Goal: Information Seeking & Learning: Check status

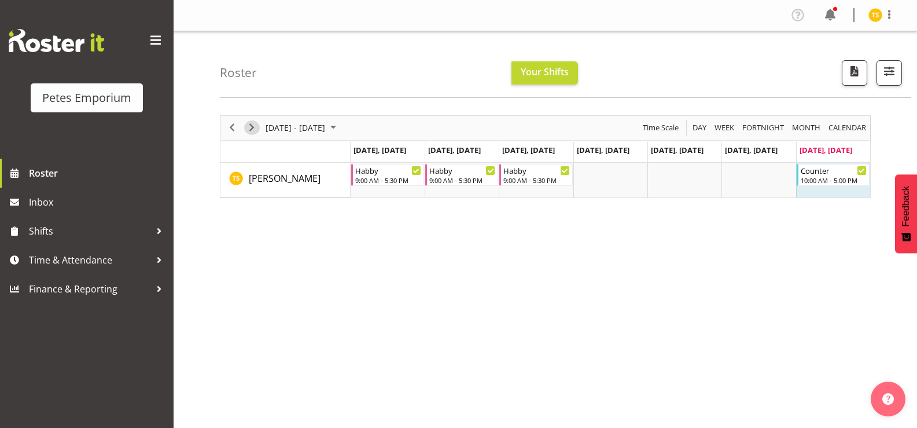
click at [249, 128] on span "Next" at bounding box center [252, 127] width 14 height 14
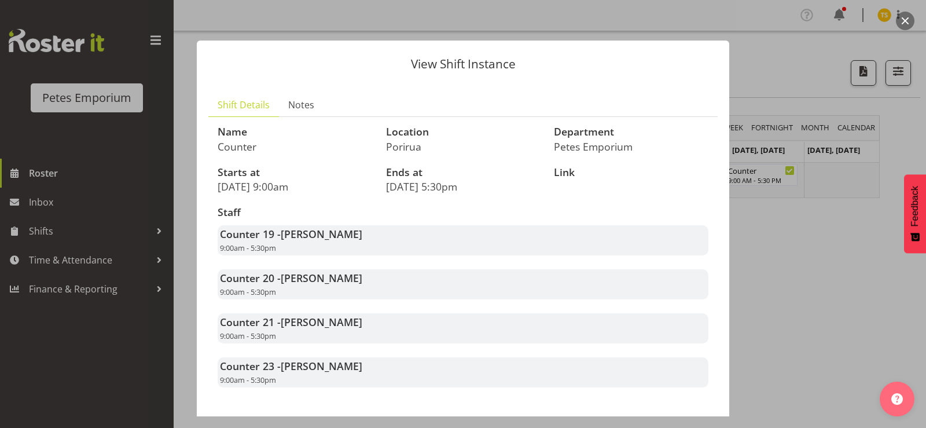
click at [795, 263] on div at bounding box center [463, 214] width 926 height 428
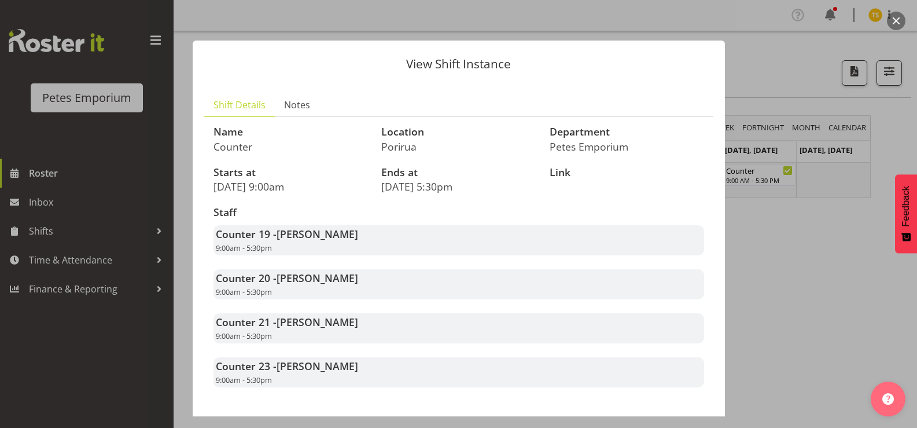
click at [795, 259] on div at bounding box center [458, 214] width 917 height 428
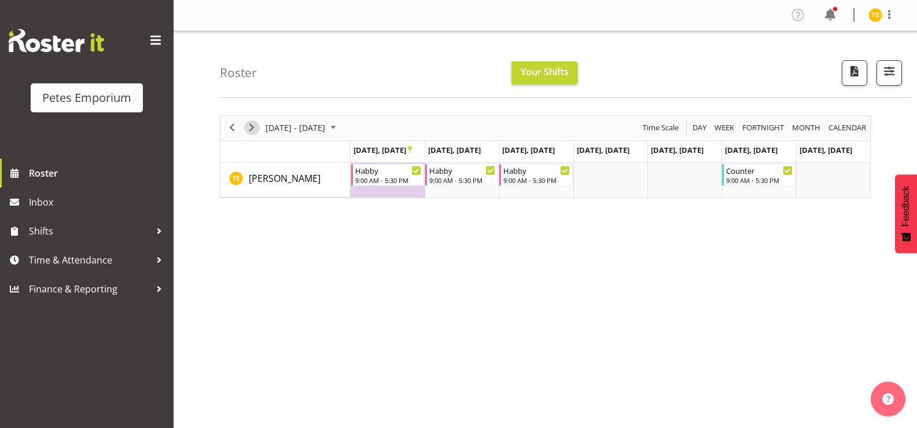
click at [252, 130] on span "Next" at bounding box center [252, 127] width 14 height 14
click at [249, 131] on span "Next" at bounding box center [252, 127] width 14 height 14
click at [251, 129] on span "Next" at bounding box center [252, 127] width 14 height 14
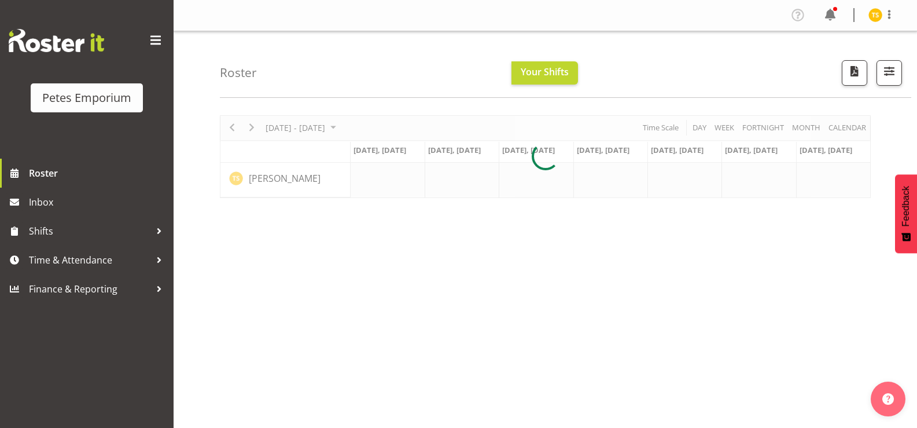
click at [249, 128] on div at bounding box center [545, 156] width 651 height 83
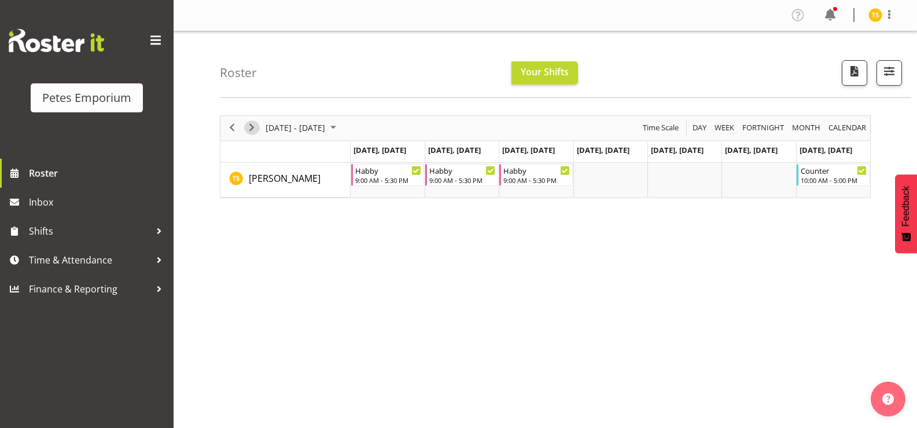
click at [255, 128] on span "Next" at bounding box center [252, 127] width 14 height 14
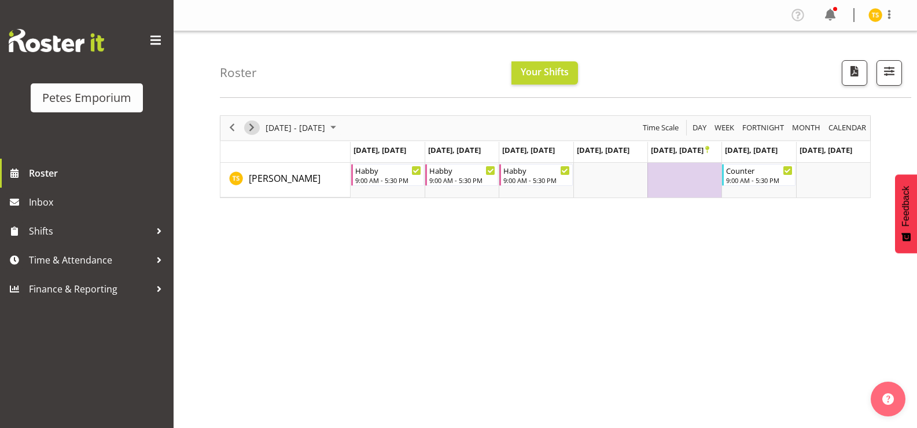
click at [250, 122] on span "Next" at bounding box center [252, 127] width 14 height 14
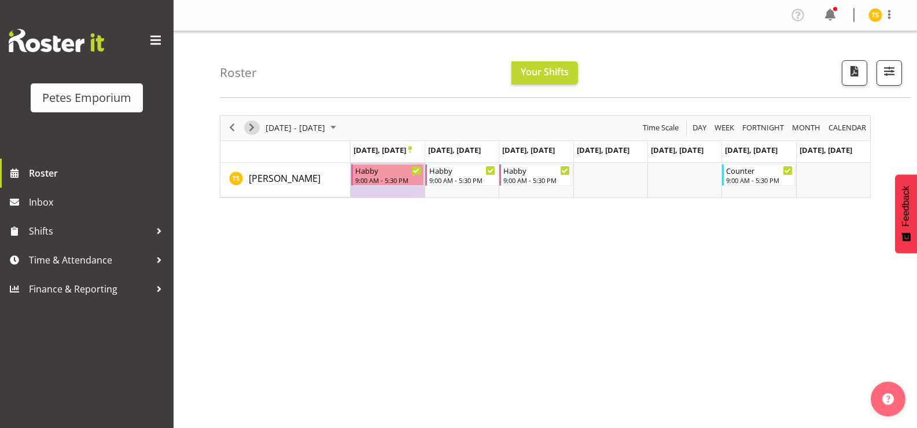
click at [253, 126] on span "Next" at bounding box center [252, 127] width 14 height 14
click at [526, 248] on div "[DATE] - [DATE] [DATE] Day Week Fortnight Month calendar Month Agenda Time Scal…" at bounding box center [568, 337] width 697 height 463
click at [350, 258] on div "[DATE] - [DATE] [DATE] Day Week Fortnight Month calendar Month Agenda Time Scal…" at bounding box center [568, 337] width 697 height 463
click at [254, 127] on span "Next" at bounding box center [252, 127] width 14 height 14
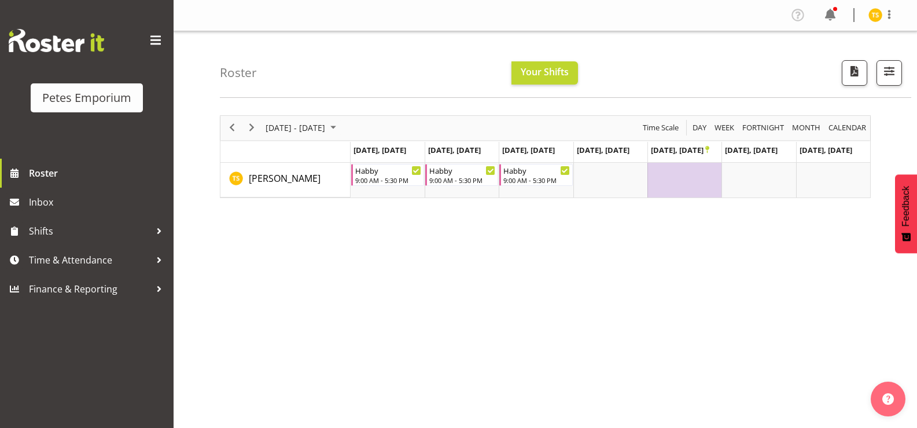
click at [362, 286] on div "[DATE] - [DATE] [DATE] Day Week Fortnight Month calendar Month Agenda Time Scal…" at bounding box center [568, 337] width 697 height 463
click at [251, 126] on span "Next" at bounding box center [252, 127] width 14 height 14
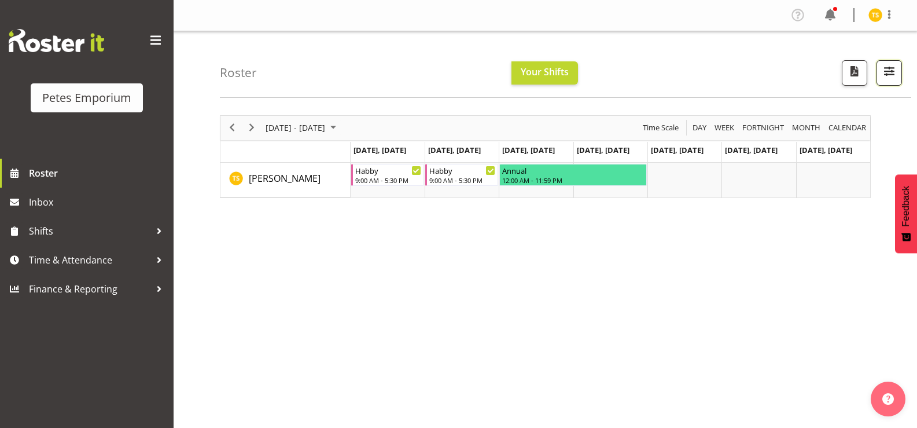
click at [880, 76] on button "button" at bounding box center [889, 72] width 25 height 25
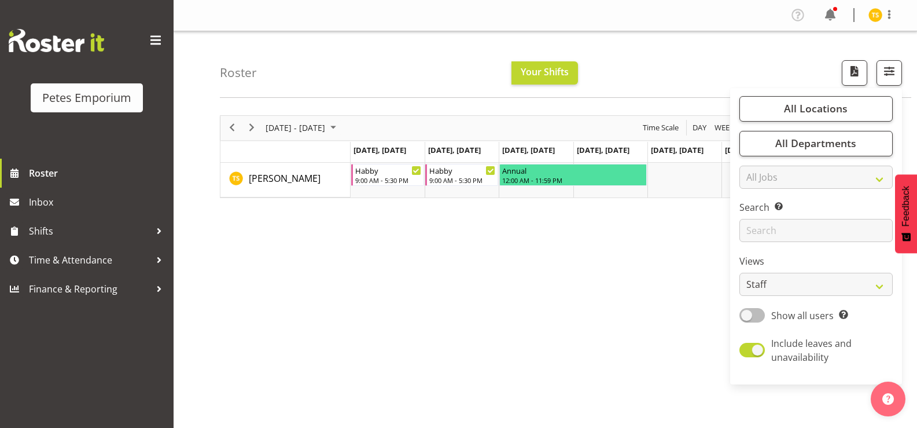
click at [758, 312] on span at bounding box center [752, 315] width 25 height 14
click at [747, 312] on input "Show all users Show only rostered employees" at bounding box center [744, 315] width 8 height 8
checkbox input "true"
click at [793, 288] on select "Staff Role Shift - Horizontal Shift - Vertical Staff - Location" at bounding box center [816, 284] width 153 height 23
select select "role"
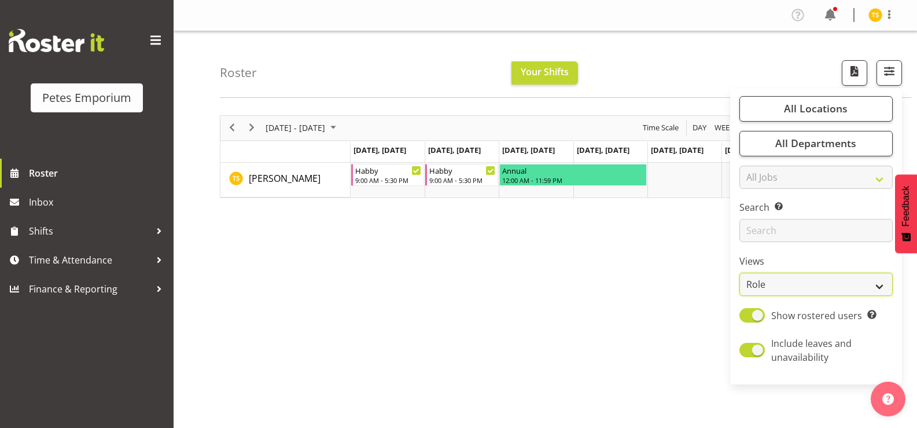
click at [740, 273] on select "Staff Role Shift - Horizontal Shift - Vertical Staff - Location" at bounding box center [816, 284] width 153 height 23
